Goal: Task Accomplishment & Management: Manage account settings

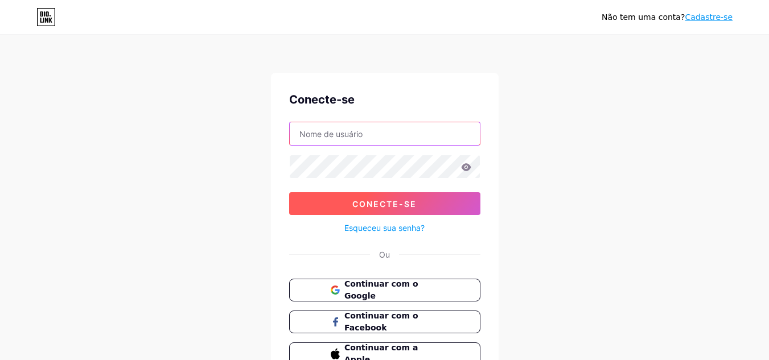
type input "[EMAIL_ADDRESS][DOMAIN_NAME]"
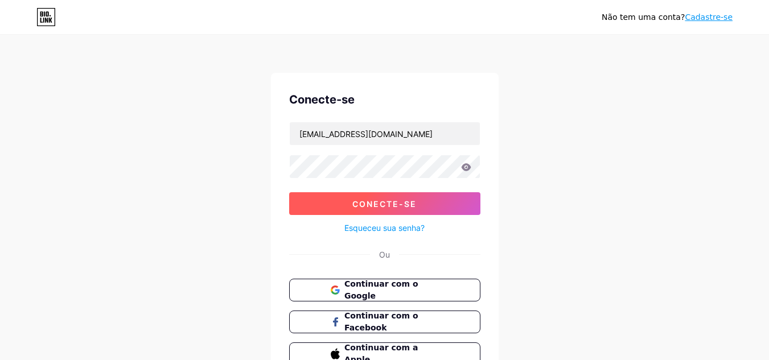
click at [414, 205] on font "Conecte-se" at bounding box center [384, 204] width 64 height 10
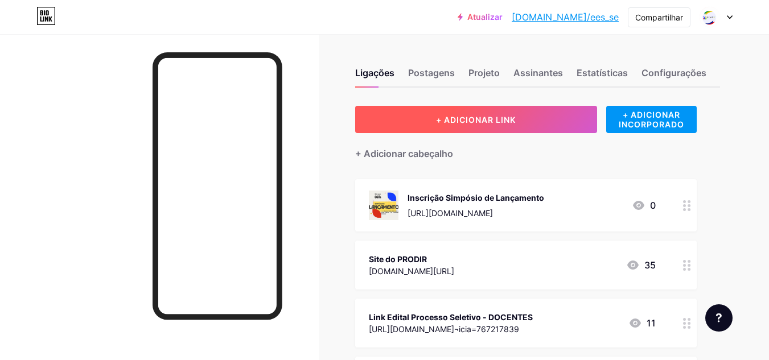
click at [492, 117] on font "+ ADICIONAR LINK" at bounding box center [476, 120] width 80 height 10
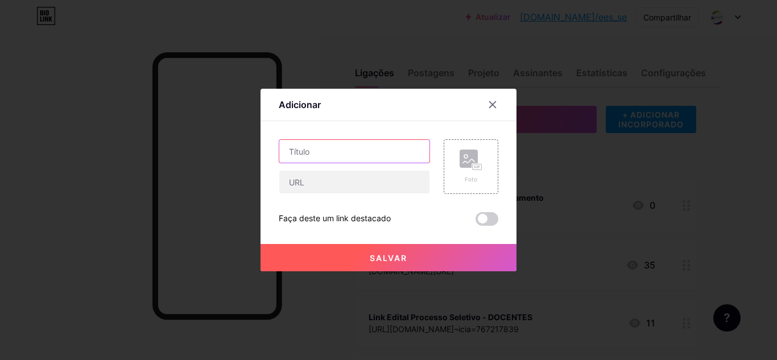
click at [345, 154] on input "text" at bounding box center [354, 151] width 150 height 23
type input "LINK SIGAA EVENTOS"
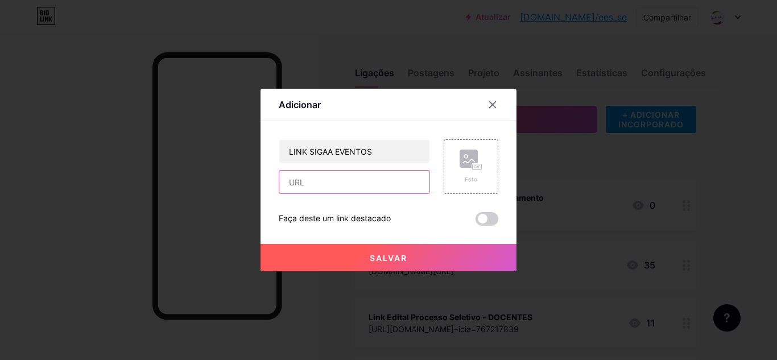
click at [335, 180] on input "text" at bounding box center [354, 182] width 150 height 23
click at [714, 102] on div at bounding box center [388, 180] width 777 height 360
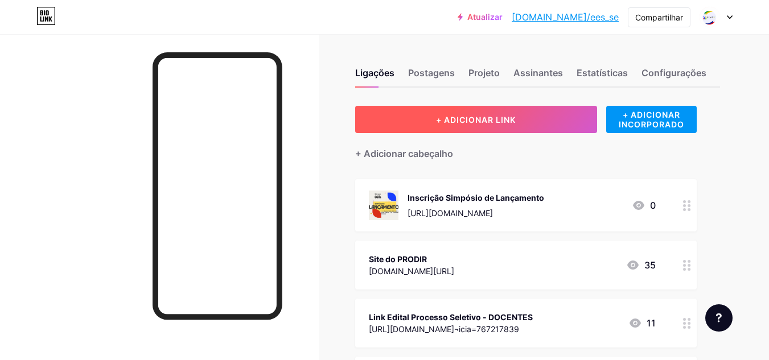
click at [469, 120] on font "+ ADICIONAR LINK" at bounding box center [476, 120] width 80 height 10
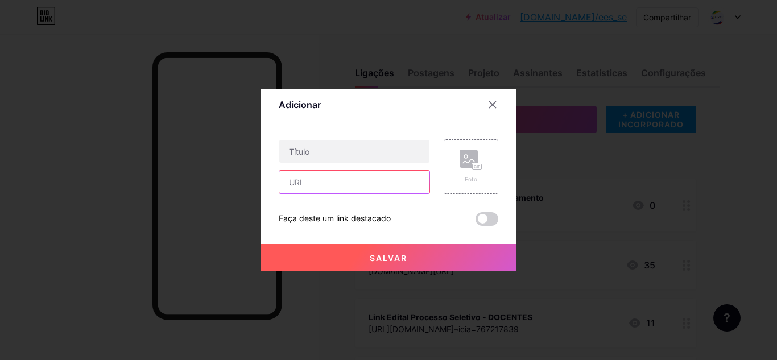
click at [307, 181] on input "text" at bounding box center [354, 182] width 150 height 23
paste input "[URL][DOMAIN_NAME]"
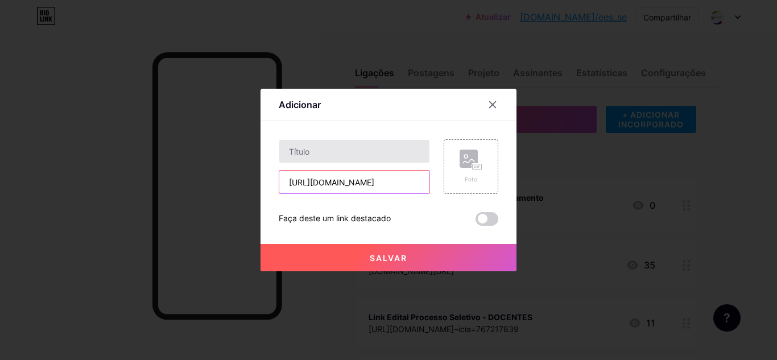
type input "[URL][DOMAIN_NAME]"
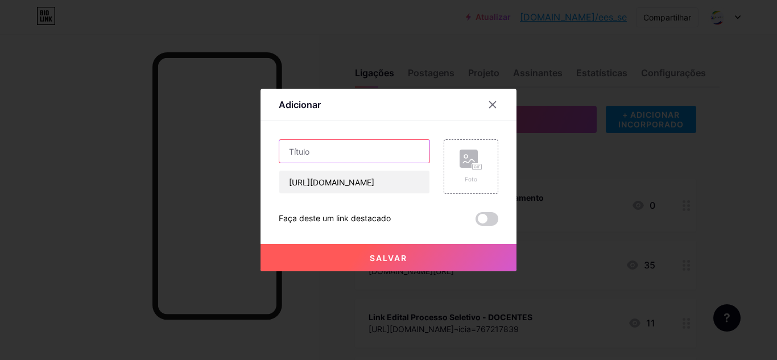
scroll to position [0, 0]
click at [298, 150] on input "text" at bounding box center [354, 151] width 150 height 23
type input "Link SIGAA Eventos"
click at [467, 159] on rect at bounding box center [469, 159] width 18 height 18
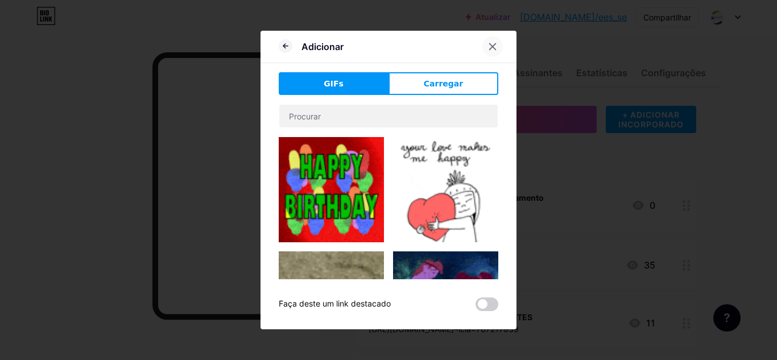
click at [493, 44] on icon at bounding box center [492, 46] width 9 height 9
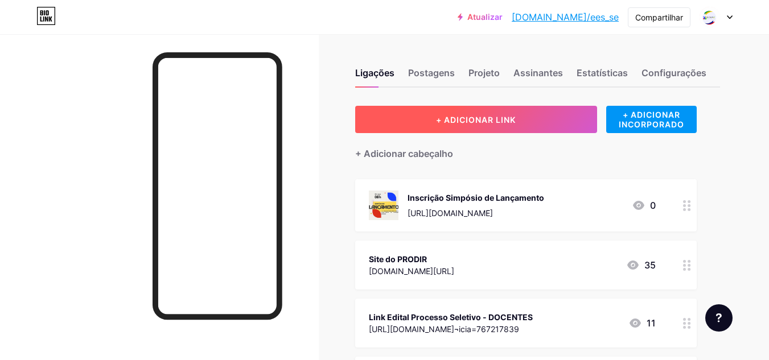
click at [505, 122] on font "+ ADICIONAR LINK" at bounding box center [476, 120] width 80 height 10
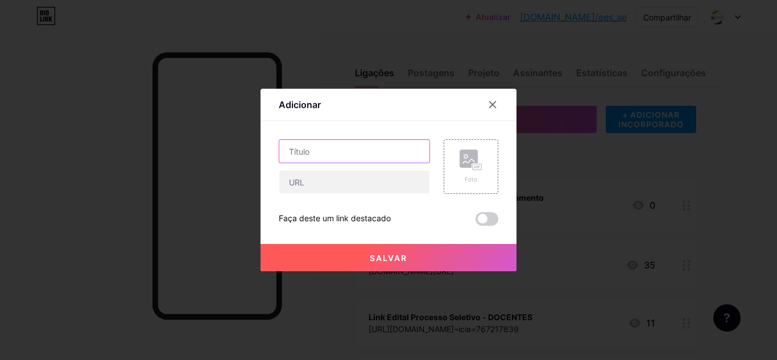
click at [384, 155] on input "text" at bounding box center [354, 151] width 150 height 23
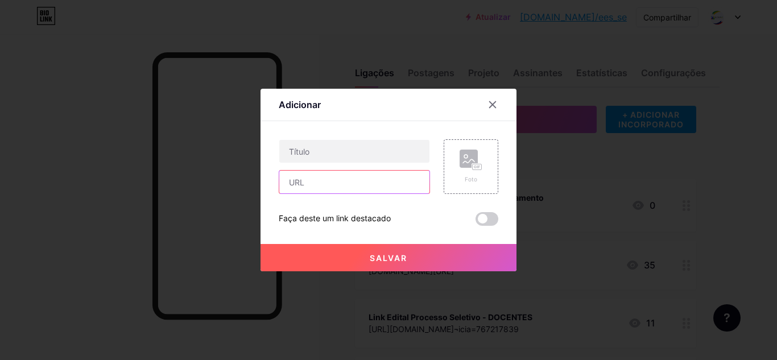
click at [367, 184] on input "text" at bounding box center [354, 182] width 150 height 23
paste input "[URL][DOMAIN_NAME]"
type input "[URL][DOMAIN_NAME]"
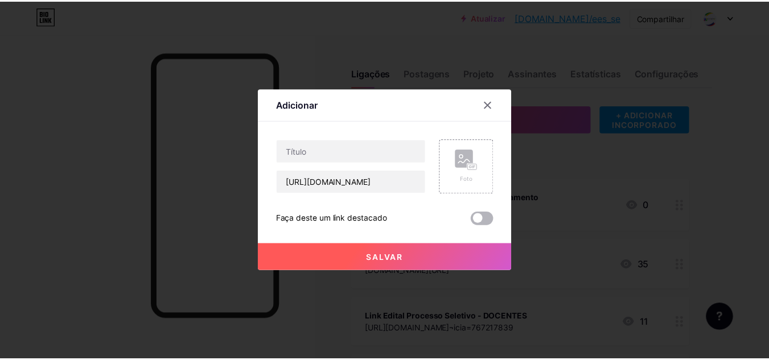
scroll to position [0, 0]
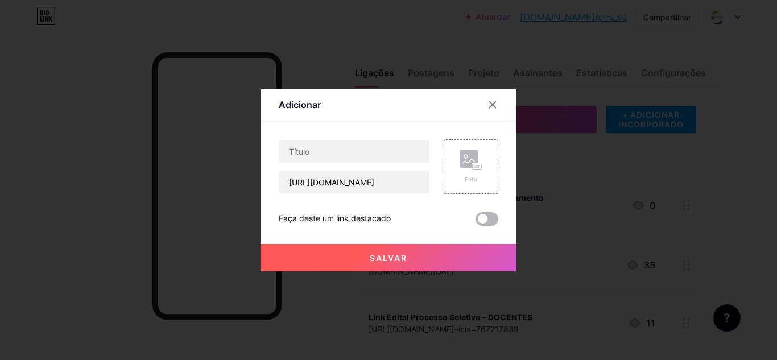
click at [493, 221] on span at bounding box center [487, 219] width 23 height 14
click at [476, 222] on input "checkbox" at bounding box center [476, 222] width 0 height 0
click at [387, 150] on input "text" at bounding box center [354, 151] width 150 height 23
type input "Link SIGAA Eventos"
click at [378, 262] on font "Salvar" at bounding box center [389, 258] width 38 height 10
